Goal: Obtain resource: Download file/media

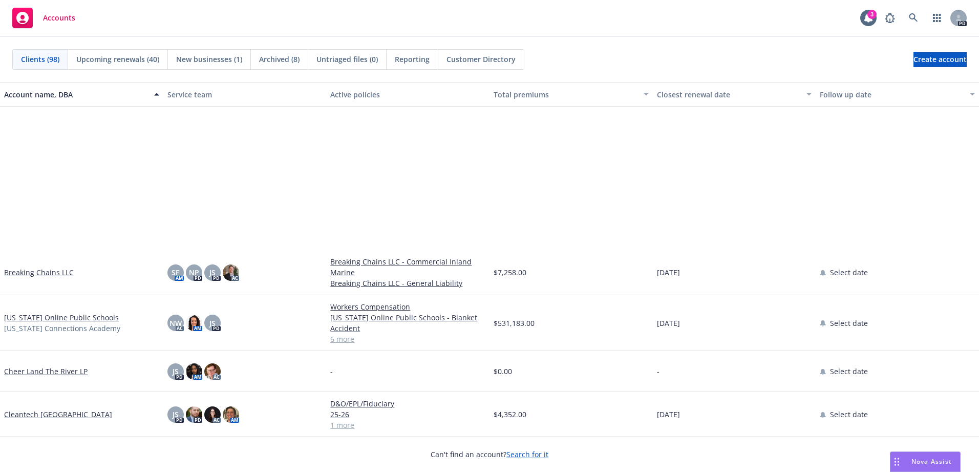
scroll to position [563, 0]
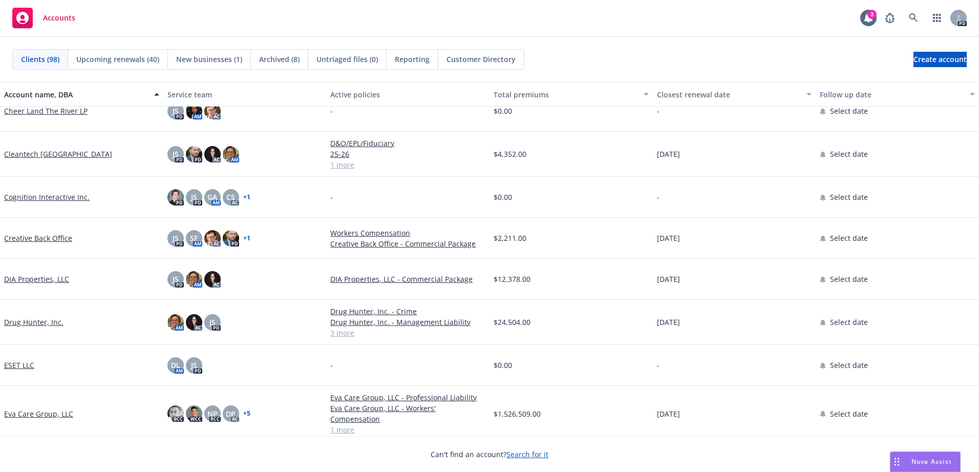
click at [32, 323] on link "Drug Hunter, Inc." at bounding box center [33, 321] width 59 height 11
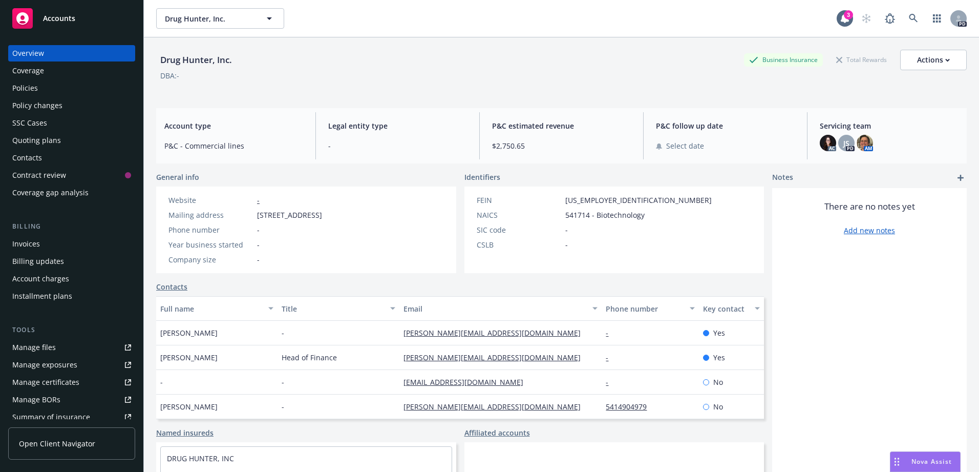
click at [18, 83] on div "Policies" at bounding box center [25, 88] width 26 height 16
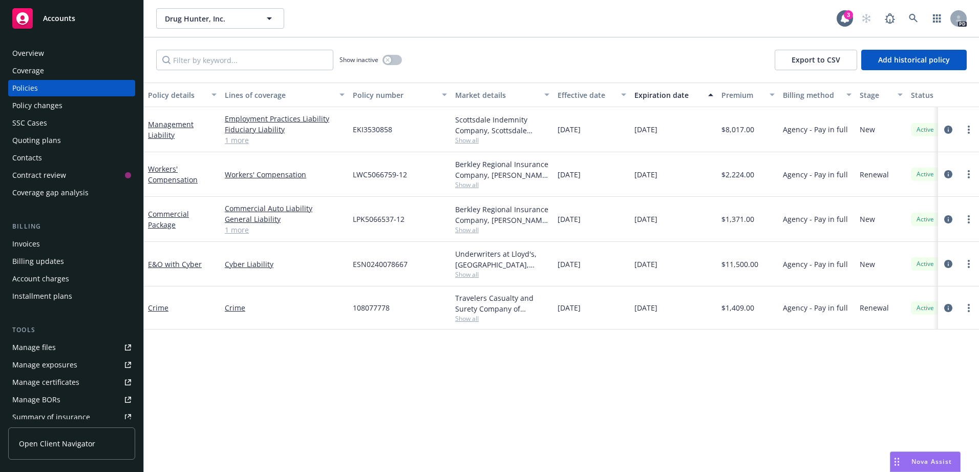
click at [64, 18] on span "Accounts" at bounding box center [59, 18] width 32 height 8
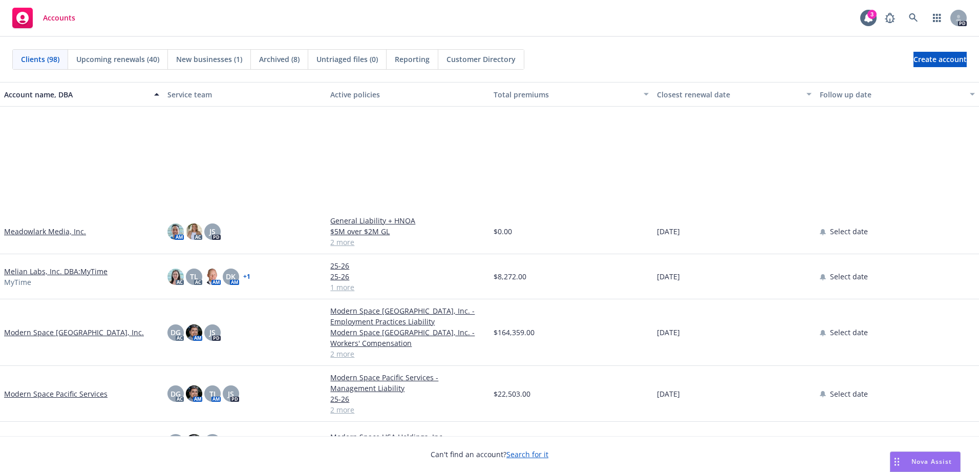
scroll to position [1843, 0]
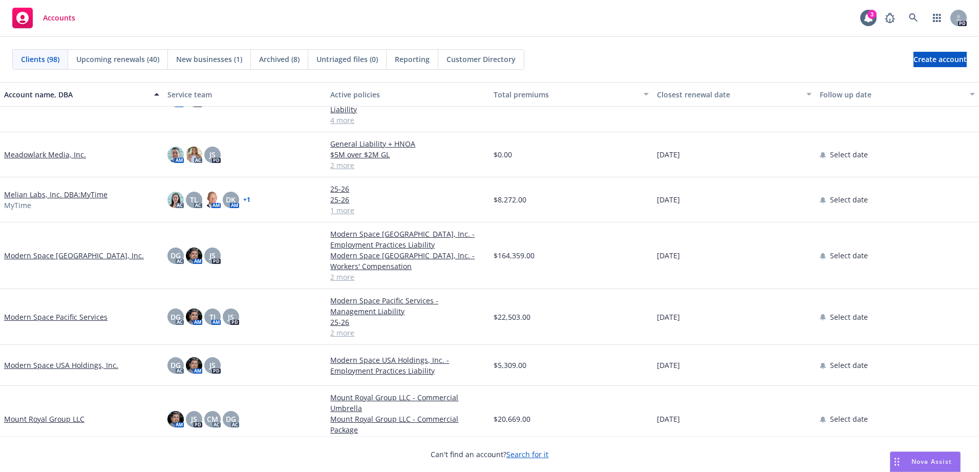
click at [71, 152] on link "Meadowlark Media, Inc." at bounding box center [45, 154] width 82 height 11
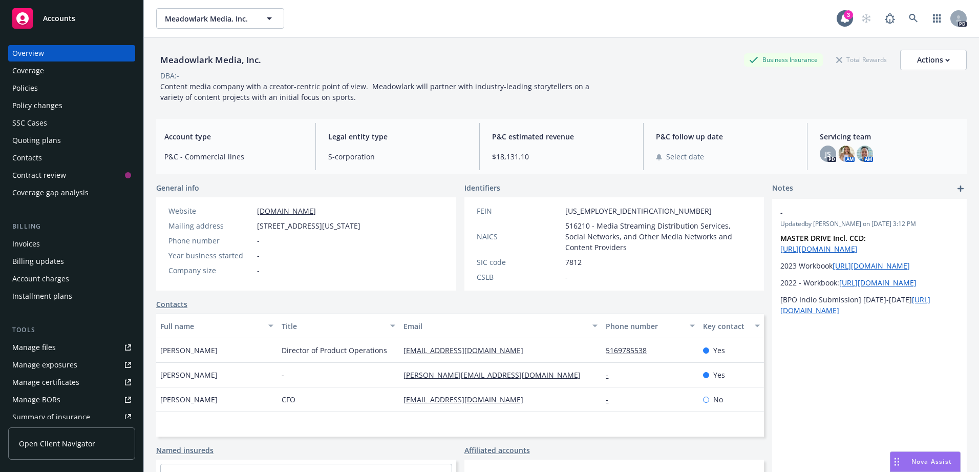
click at [43, 88] on div "Policies" at bounding box center [71, 88] width 119 height 16
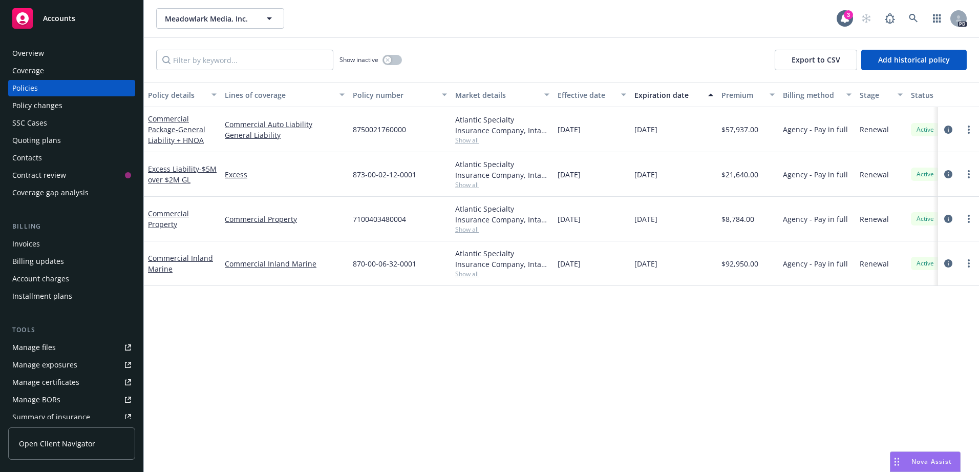
click at [67, 17] on span "Accounts" at bounding box center [59, 18] width 32 height 8
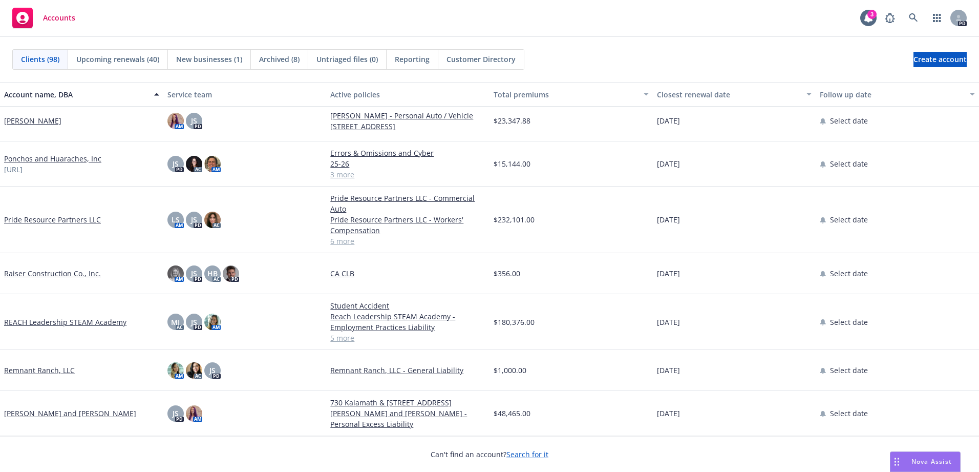
scroll to position [2816, 0]
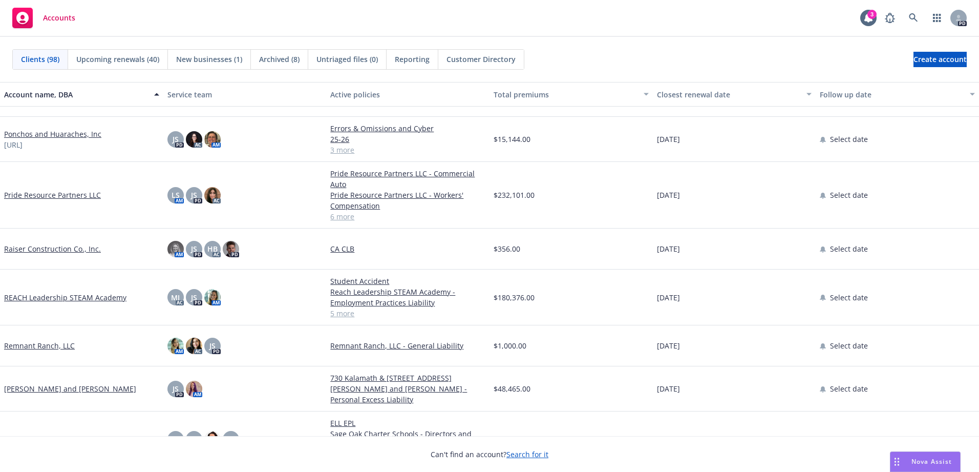
click at [54, 296] on link "REACH Leadership STEAM Academy" at bounding box center [65, 297] width 122 height 11
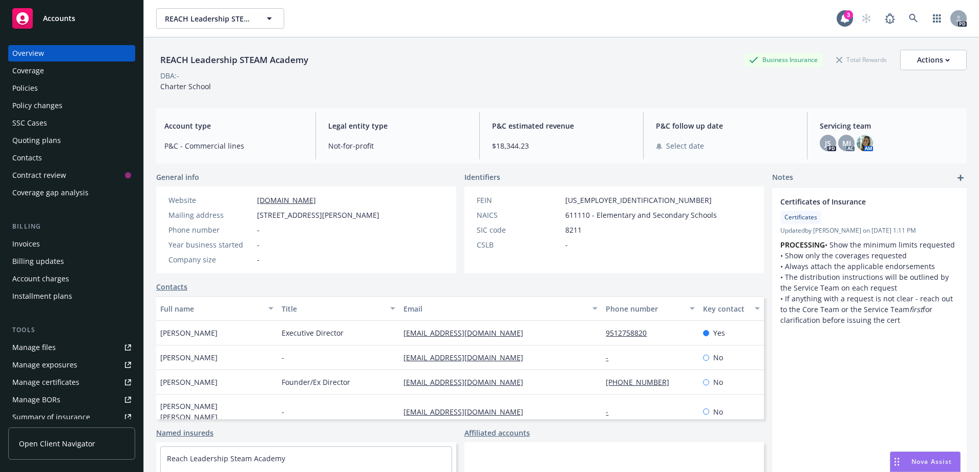
click at [48, 96] on div "Policies" at bounding box center [71, 88] width 119 height 16
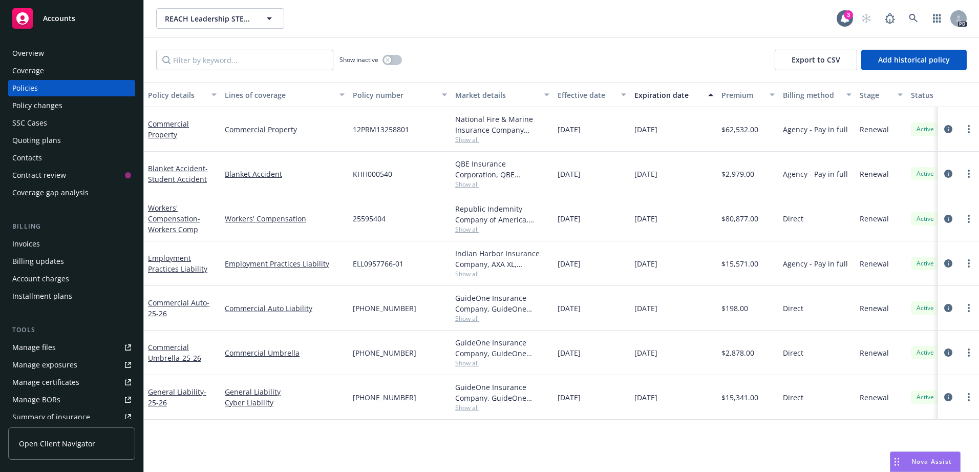
click at [33, 49] on div "Overview" at bounding box center [28, 53] width 32 height 16
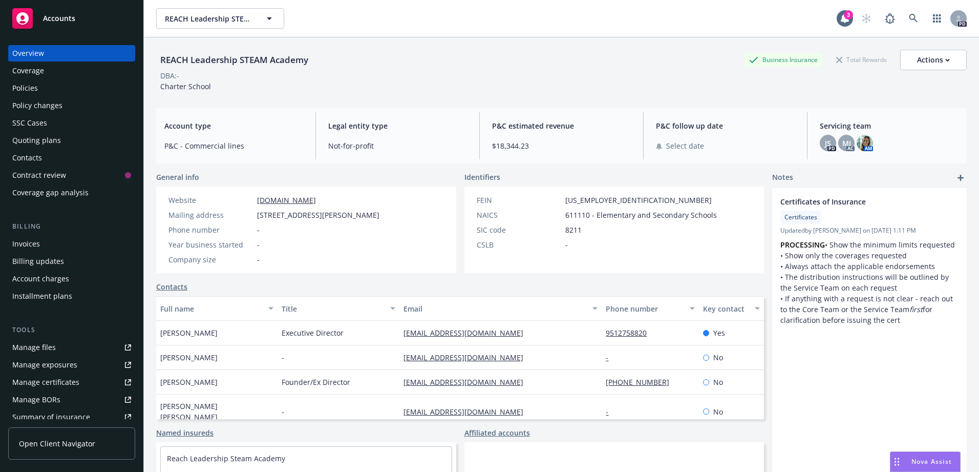
click at [14, 92] on div "Policies" at bounding box center [25, 88] width 26 height 16
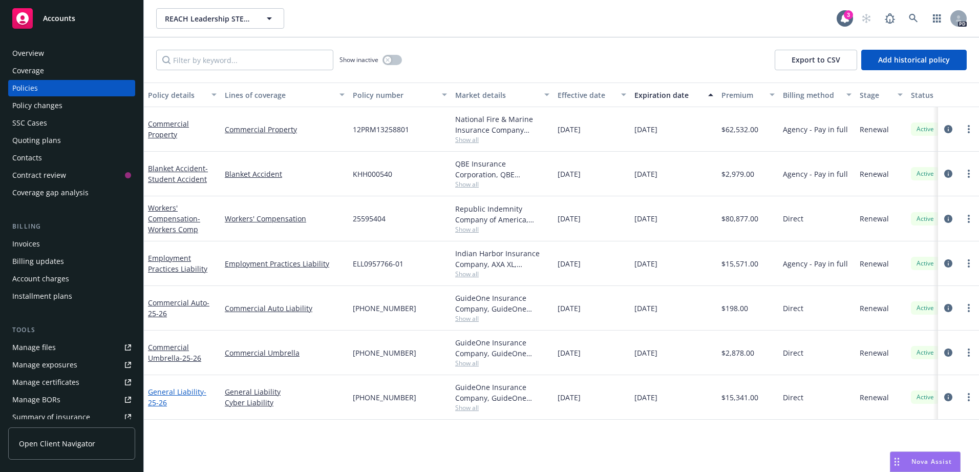
click at [177, 391] on link "General Liability - 25-26" at bounding box center [177, 397] width 58 height 20
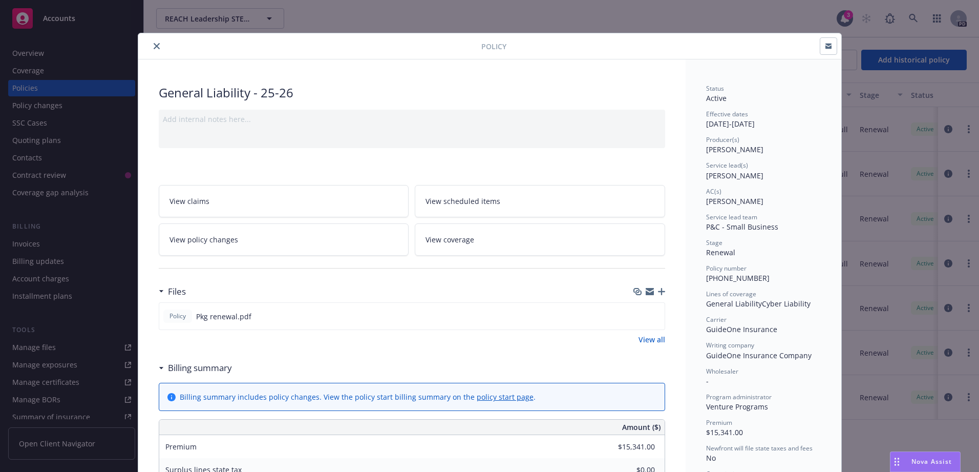
click at [151, 42] on button "close" at bounding box center [157, 46] width 12 height 12
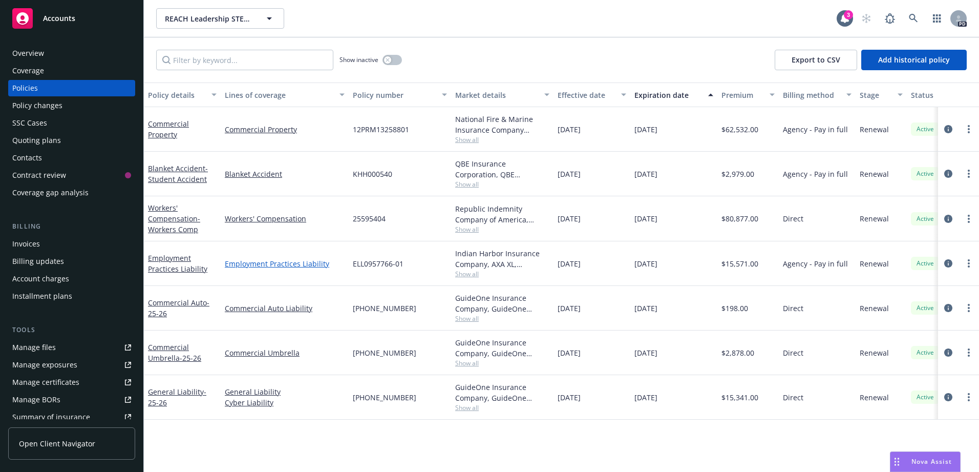
click at [265, 267] on link "Employment Practices Liability" at bounding box center [285, 263] width 120 height 11
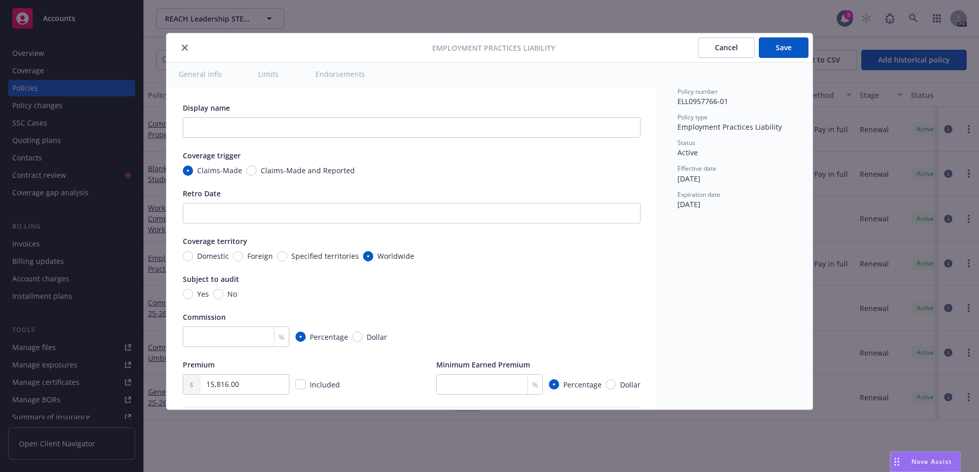
type textarea "x"
drag, startPoint x: 184, startPoint y: 52, endPoint x: 194, endPoint y: 53, distance: 9.8
click at [186, 52] on button "close" at bounding box center [185, 47] width 12 height 12
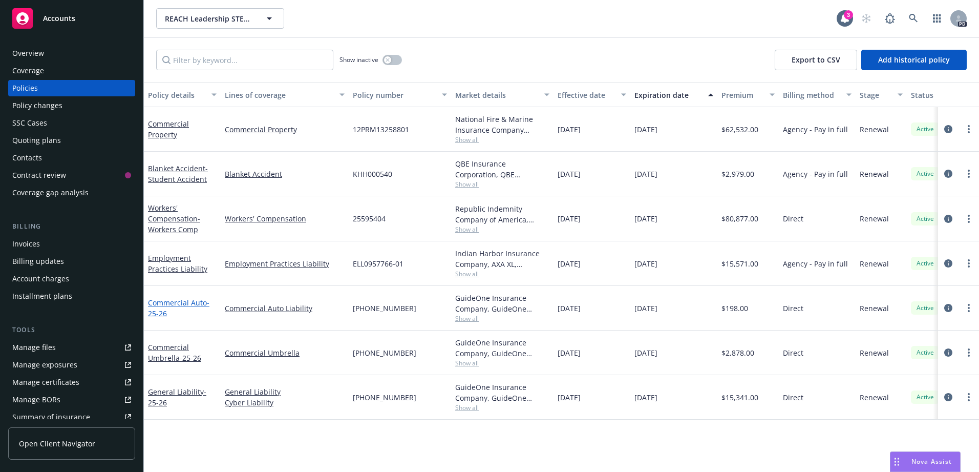
click at [174, 300] on link "Commercial Auto - 25-26" at bounding box center [178, 307] width 61 height 20
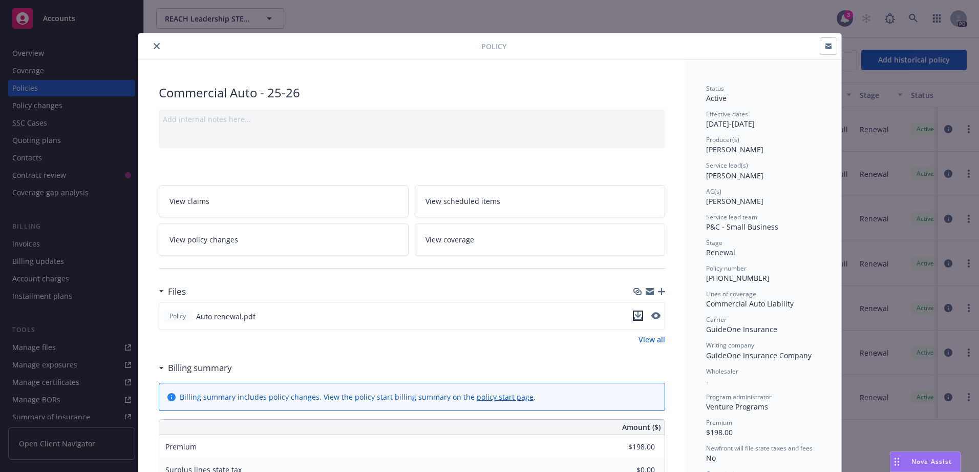
click at [635, 314] on icon "download file" at bounding box center [638, 315] width 8 height 8
click at [154, 47] on icon "close" at bounding box center [157, 46] width 6 height 6
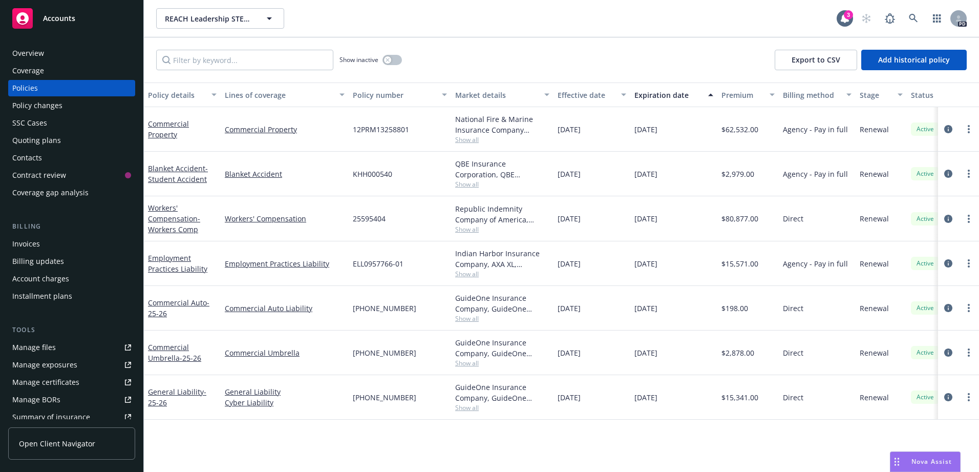
click at [36, 54] on div "Overview" at bounding box center [28, 53] width 32 height 16
